Goal: Navigation & Orientation: Find specific page/section

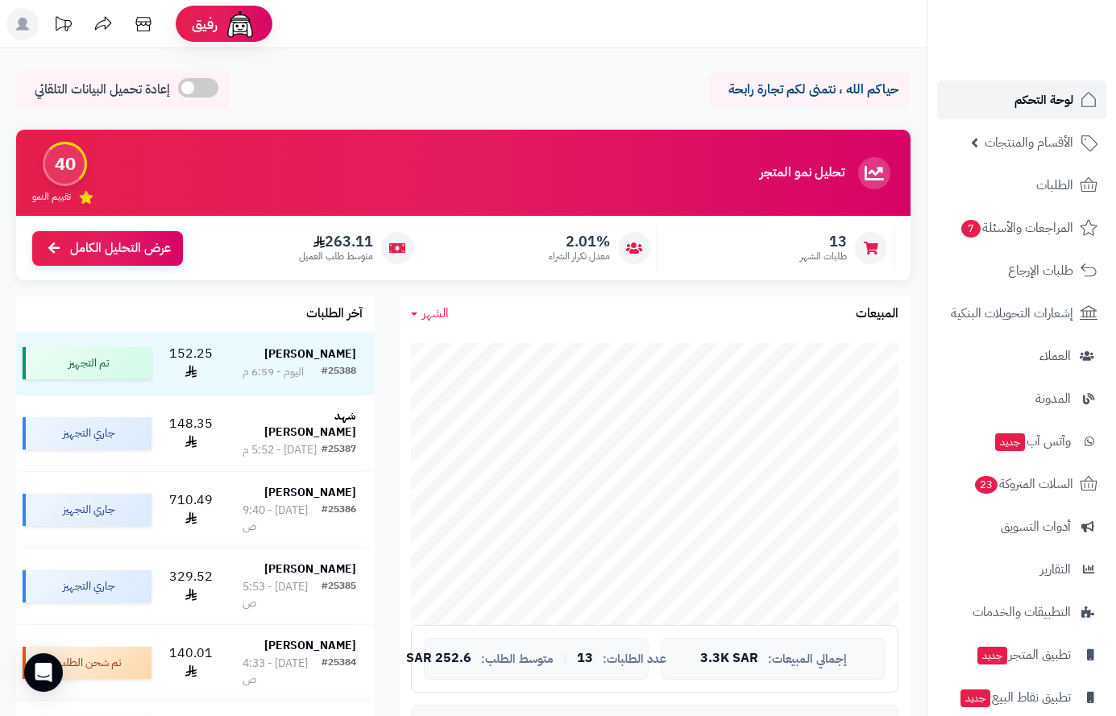
click at [1051, 91] on span "لوحة التحكم" at bounding box center [1043, 100] width 59 height 23
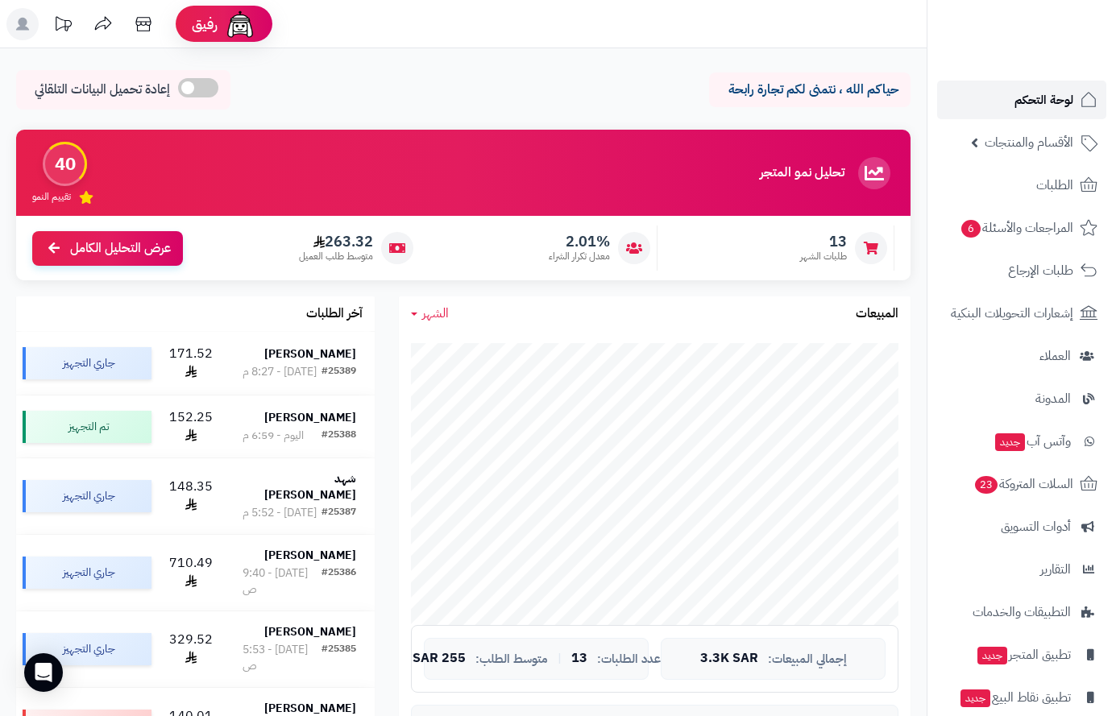
click at [1047, 97] on span "لوحة التحكم" at bounding box center [1043, 100] width 59 height 23
click at [1040, 108] on span "لوحة التحكم" at bounding box center [1043, 100] width 59 height 23
click at [1050, 106] on span "لوحة التحكم" at bounding box center [1043, 100] width 59 height 23
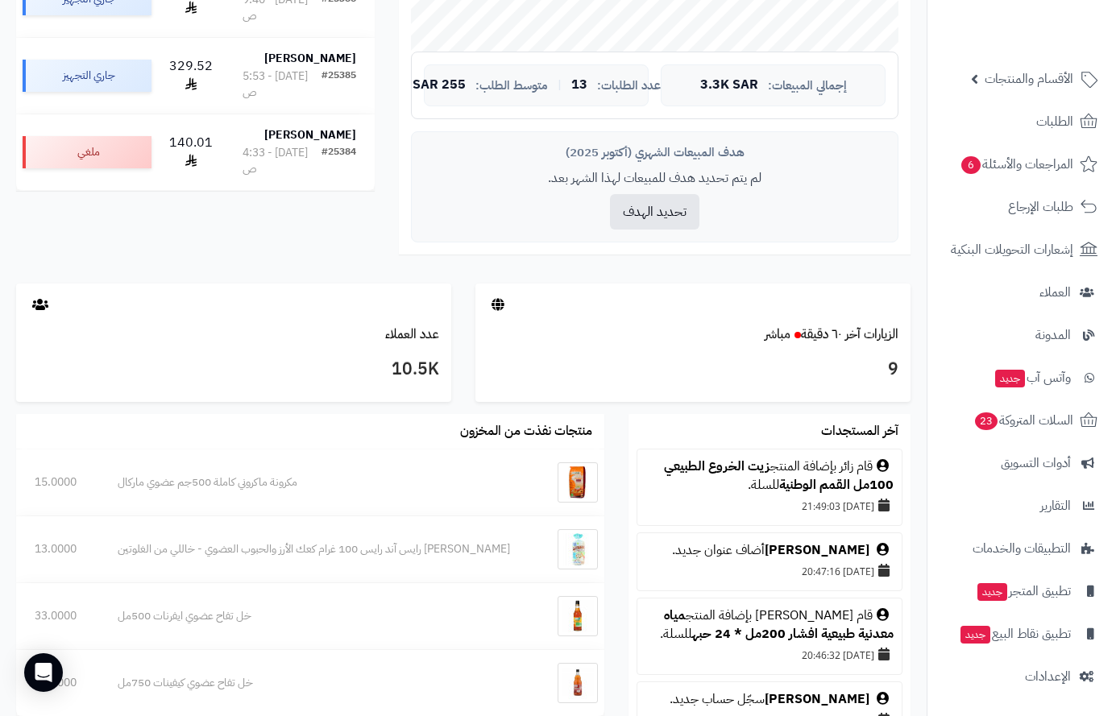
scroll to position [645, 0]
